Goal: Navigation & Orientation: Find specific page/section

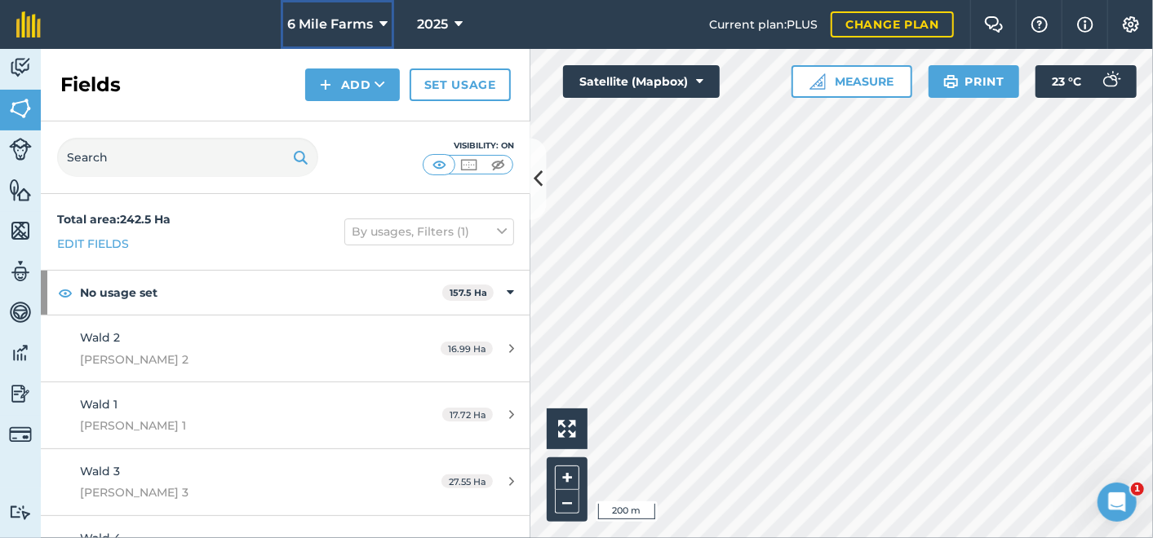
click at [379, 21] on icon at bounding box center [383, 25] width 8 height 20
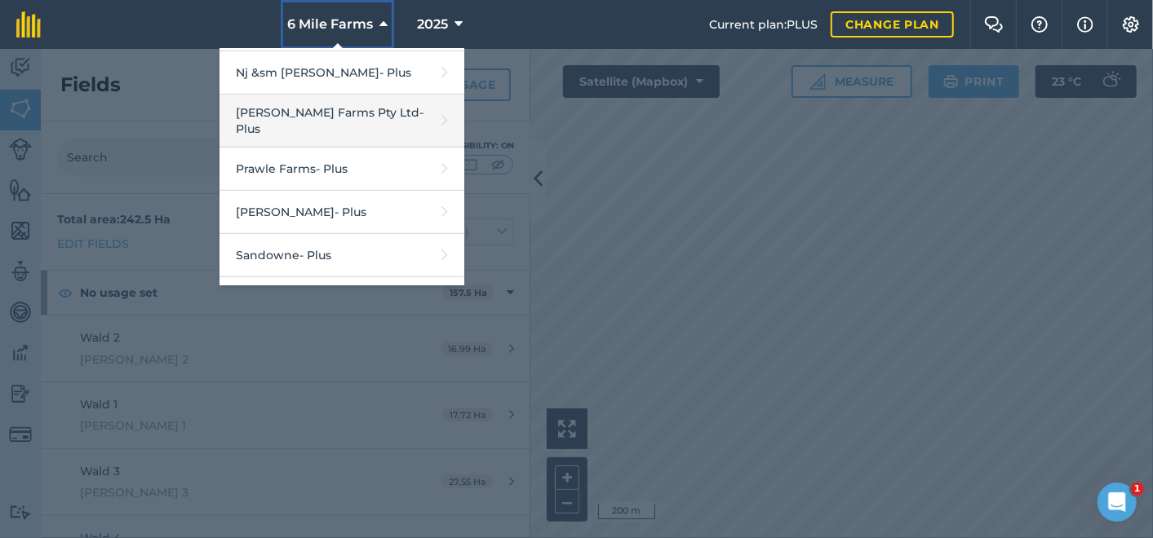
scroll to position [541, 0]
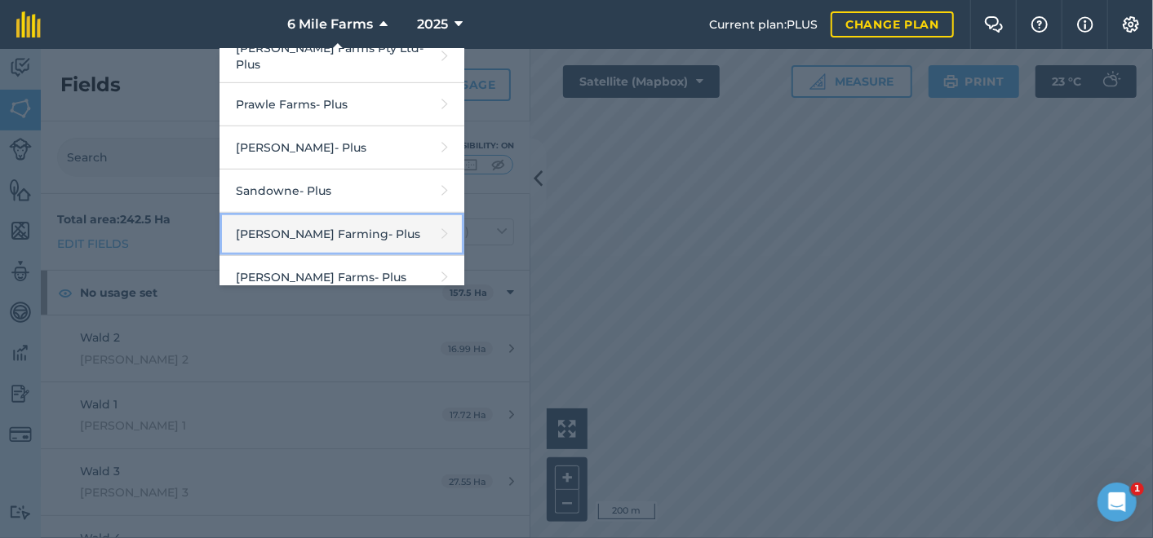
click at [360, 226] on link "[PERSON_NAME] Farming - Plus" at bounding box center [341, 234] width 245 height 43
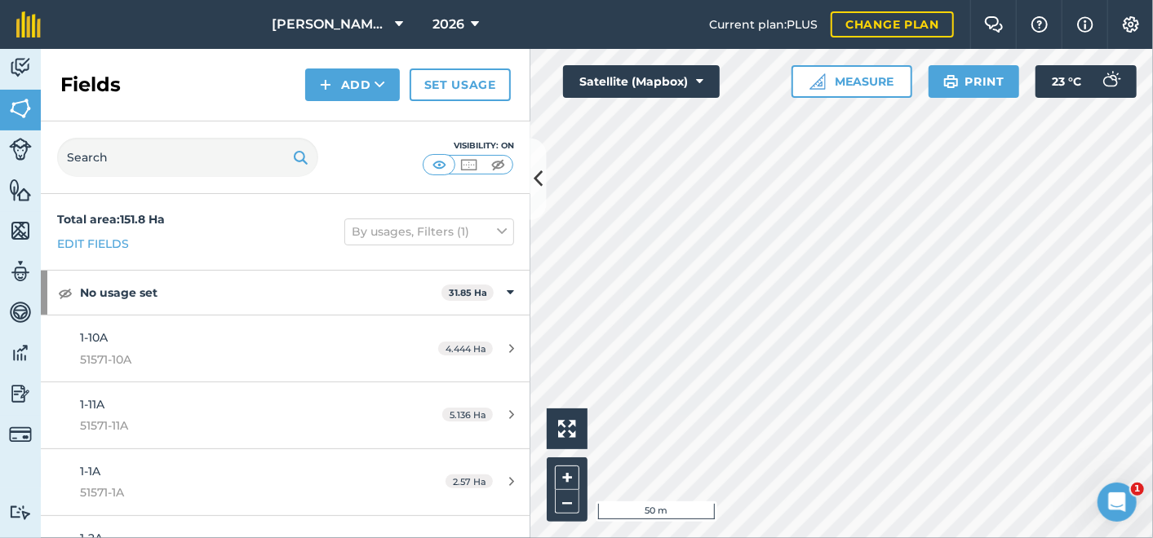
click at [886, 538] on html "[PERSON_NAME] Farming 2026 Current plan : PLUS Change plan Farm Chat Help Info …" at bounding box center [576, 269] width 1153 height 538
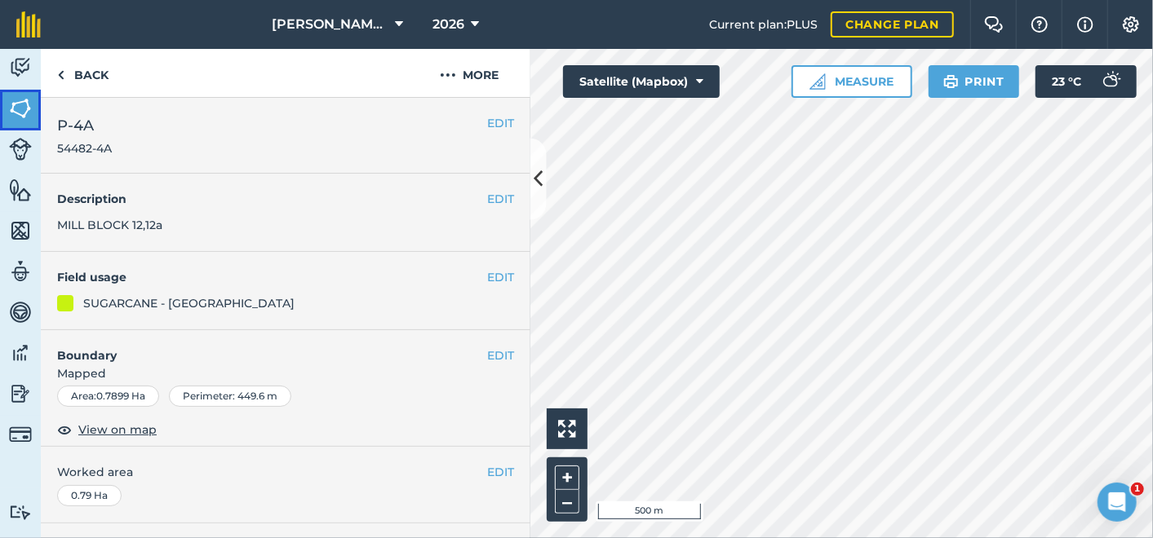
click at [18, 108] on img at bounding box center [20, 108] width 23 height 24
